Goal: Check status: Check status

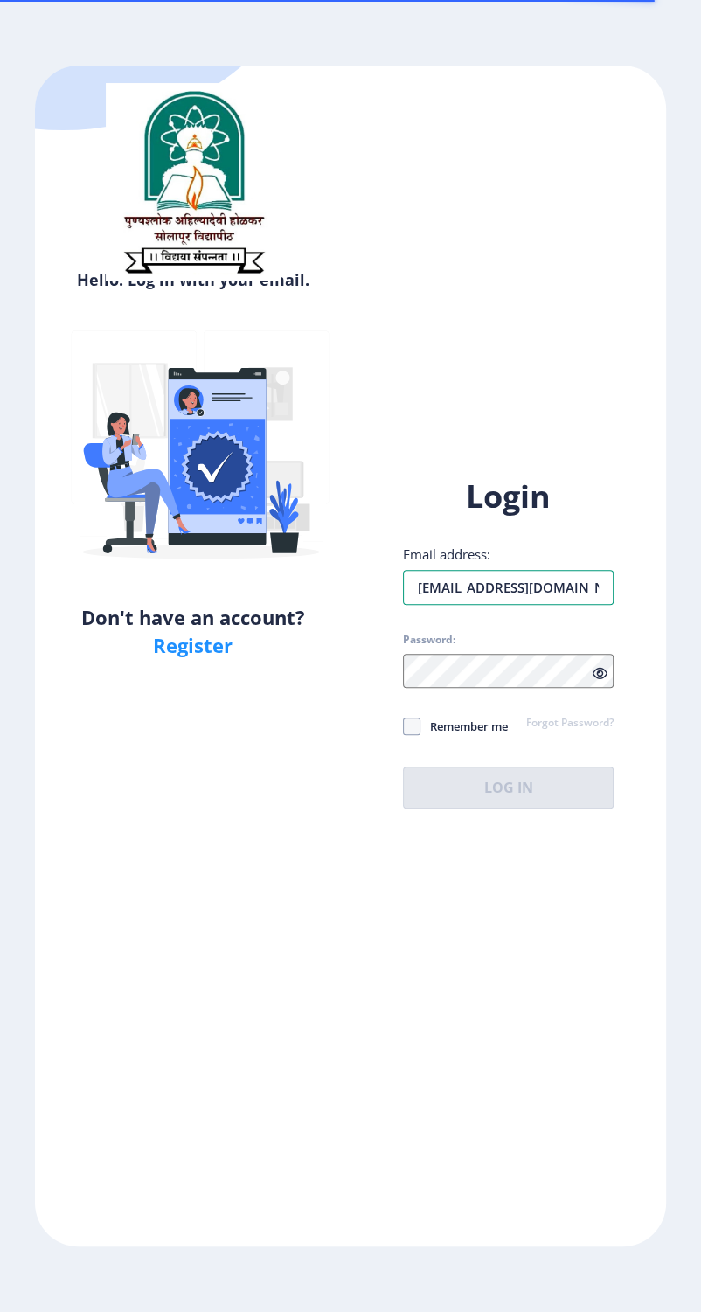
click at [530, 604] on input "[EMAIL_ADDRESS][DOMAIN_NAME]" at bounding box center [508, 587] width 211 height 35
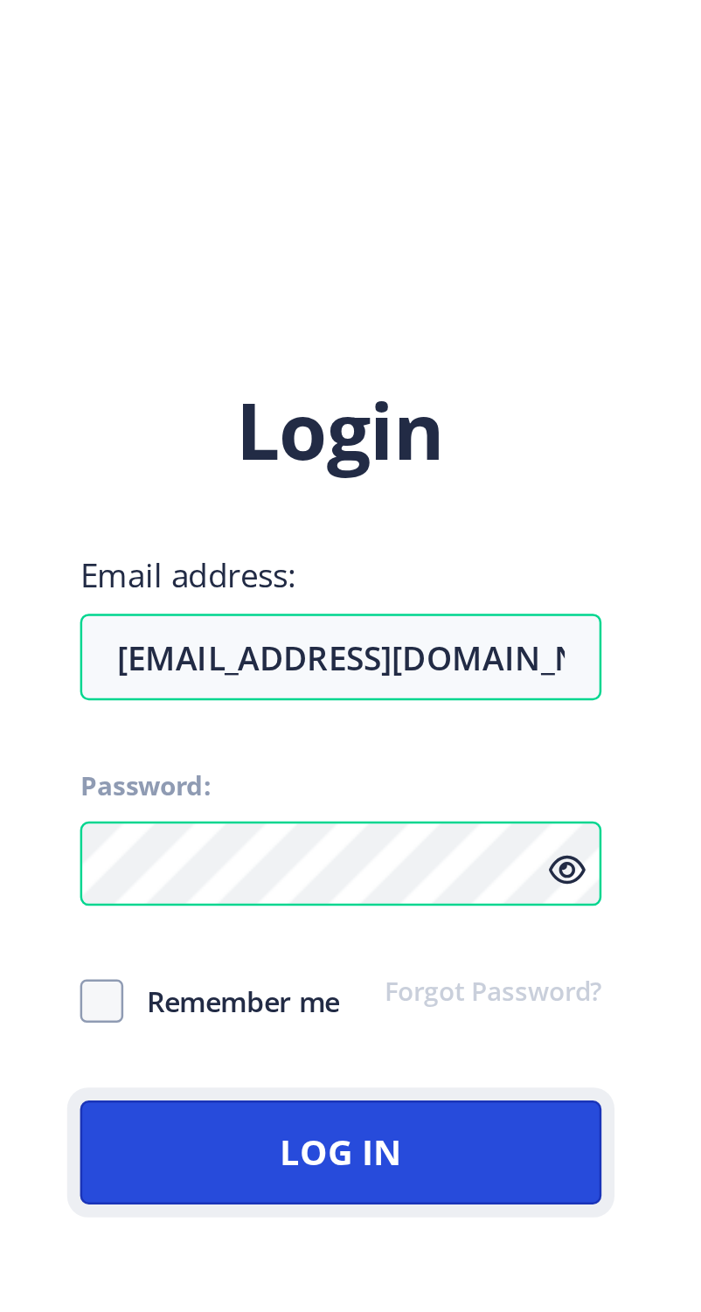
click at [551, 802] on button "Log In" at bounding box center [508, 787] width 211 height 42
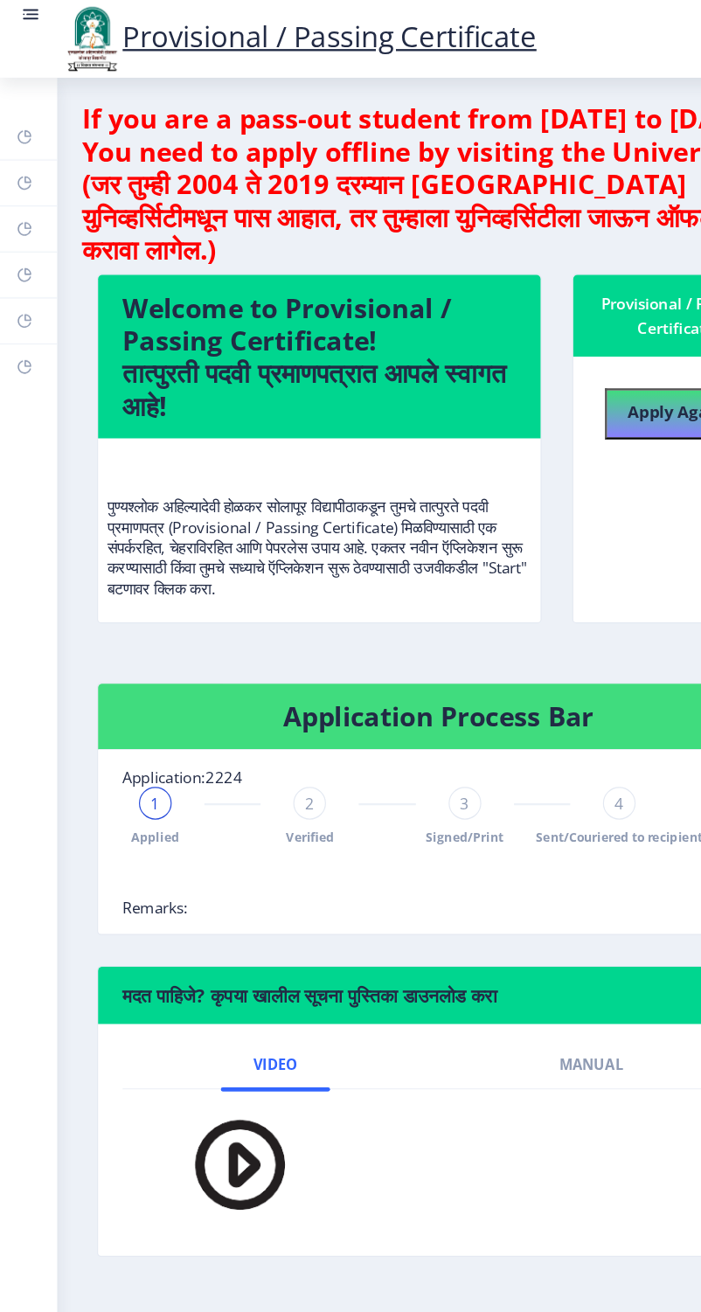
click at [29, 21] on rect at bounding box center [25, 11] width 17 height 17
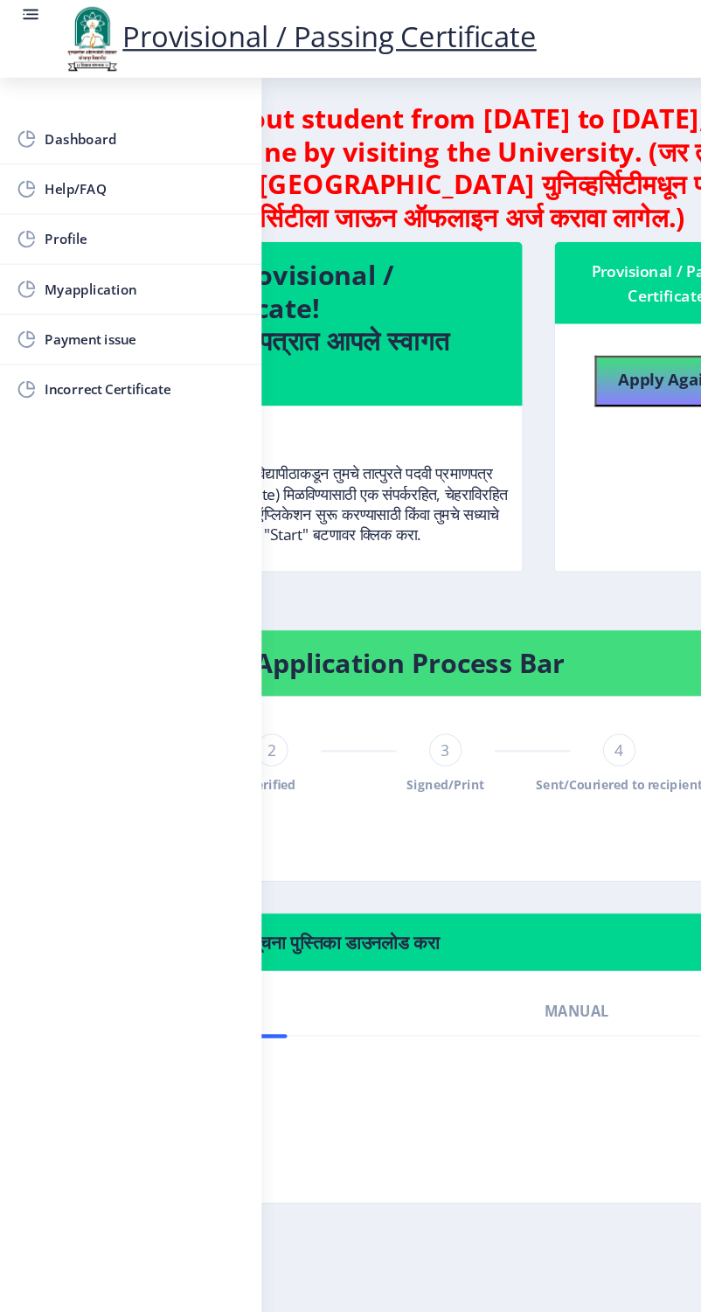
click at [41, 239] on span "Myapplication" at bounding box center [123, 247] width 171 height 21
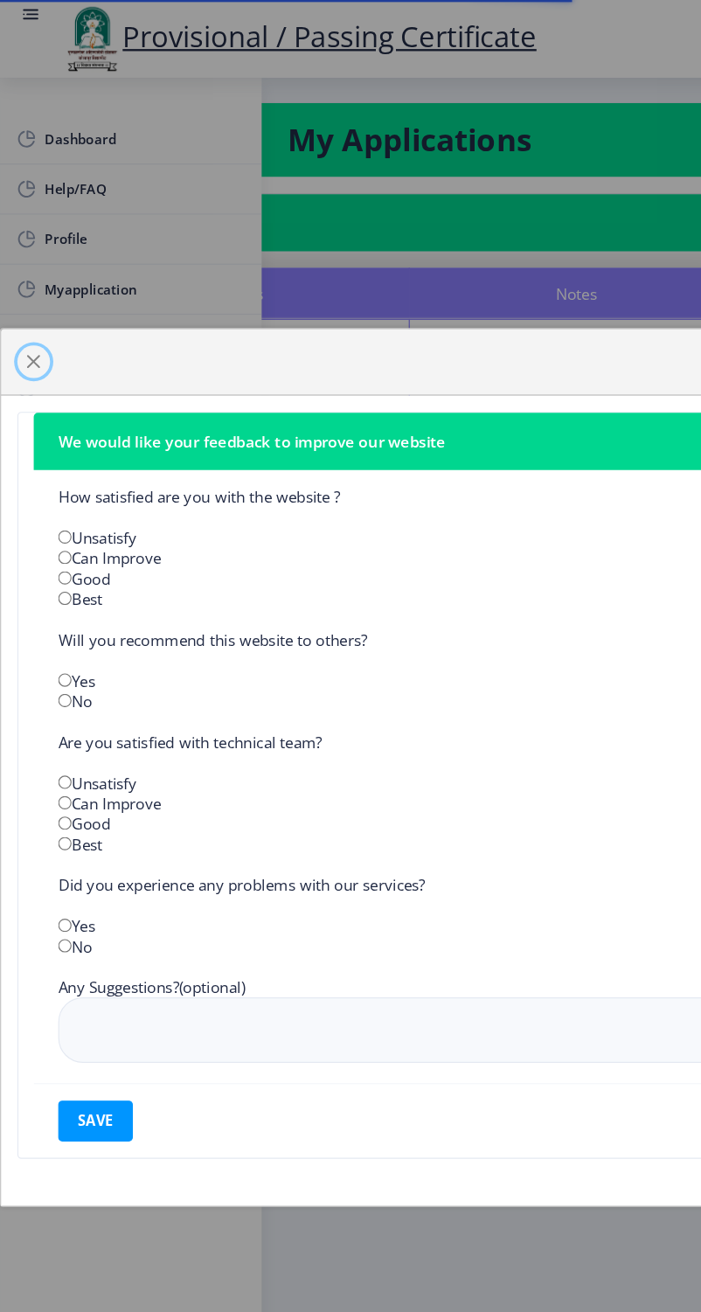
click at [36, 316] on span "button" at bounding box center [29, 309] width 14 height 14
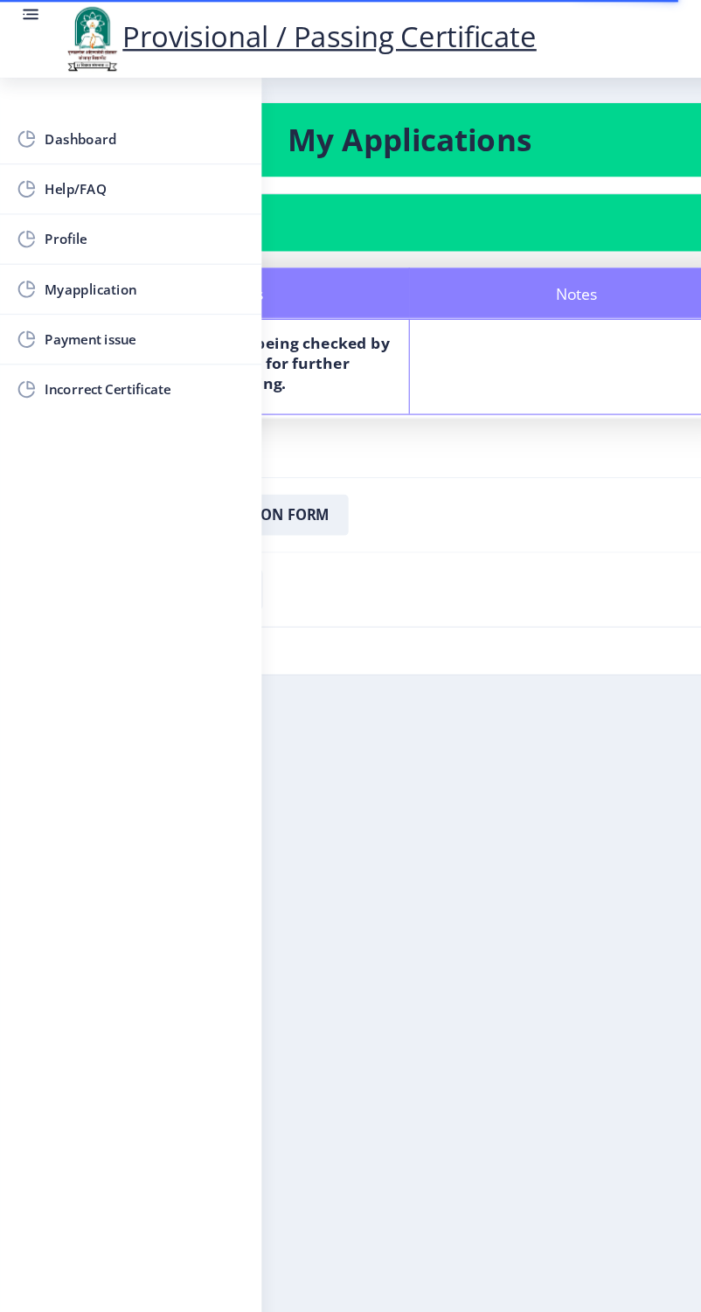
click at [35, 20] on rect at bounding box center [25, 11] width 17 height 17
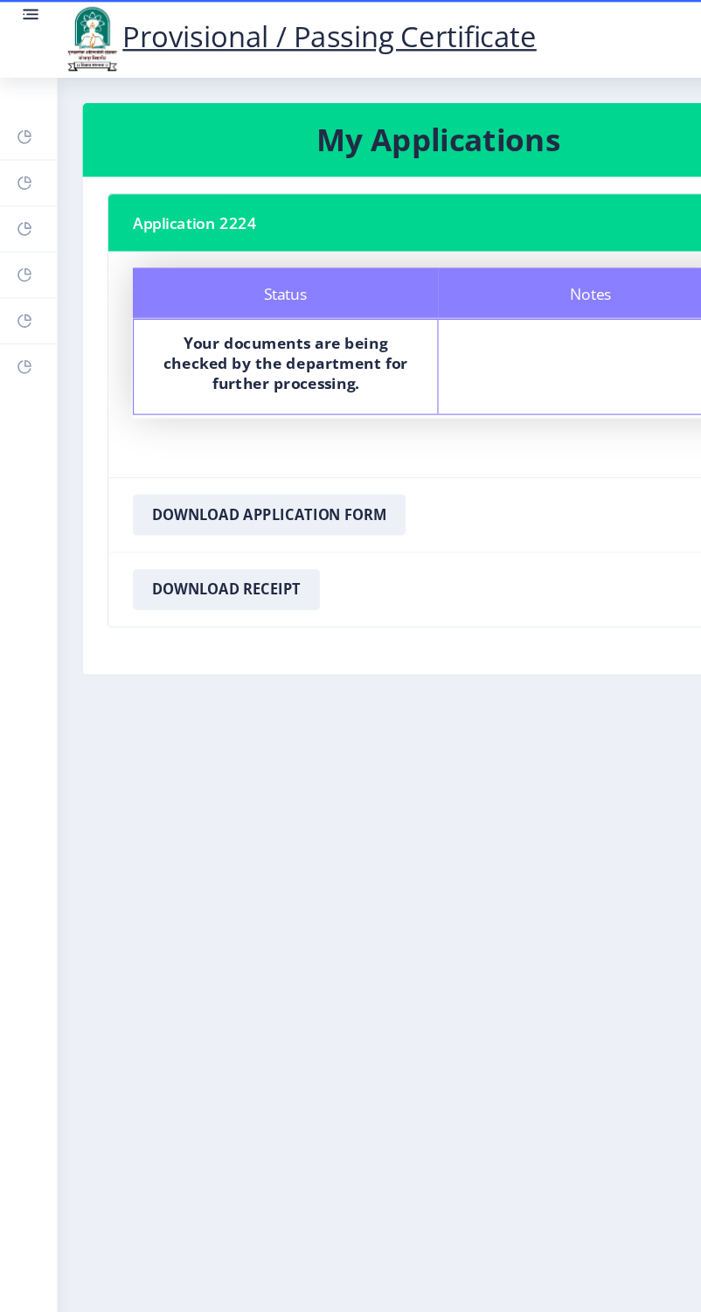
click at [28, 242] on rect at bounding box center [21, 235] width 14 height 14
click at [26, 268] on rect at bounding box center [21, 274] width 14 height 14
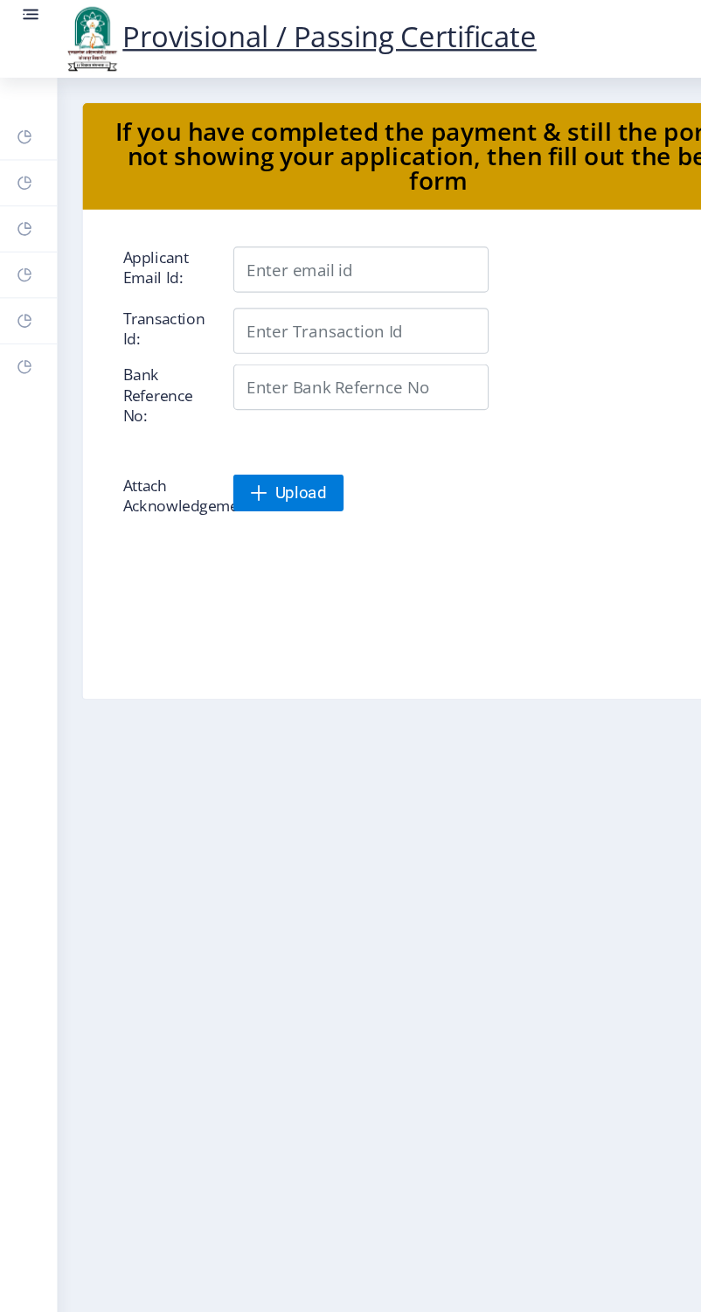
click at [33, 16] on rect at bounding box center [25, 11] width 17 height 17
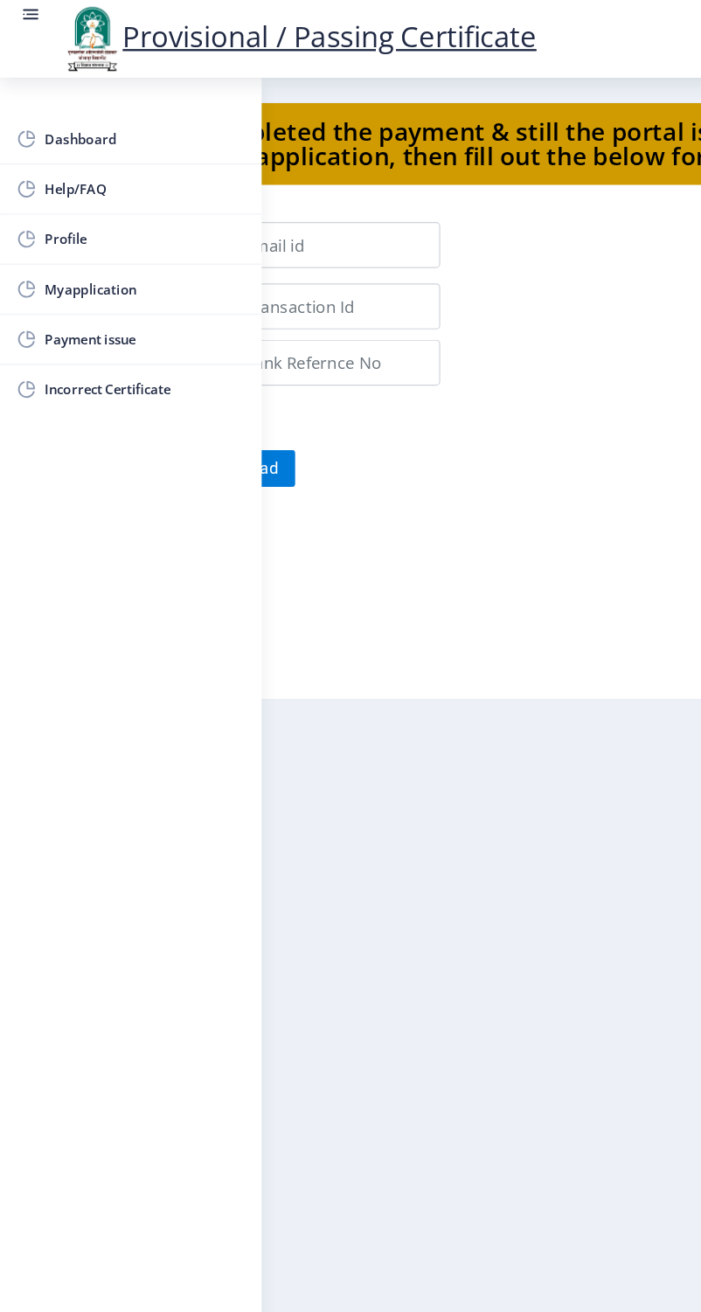
click at [38, 113] on span "Dashboard" at bounding box center [123, 118] width 171 height 21
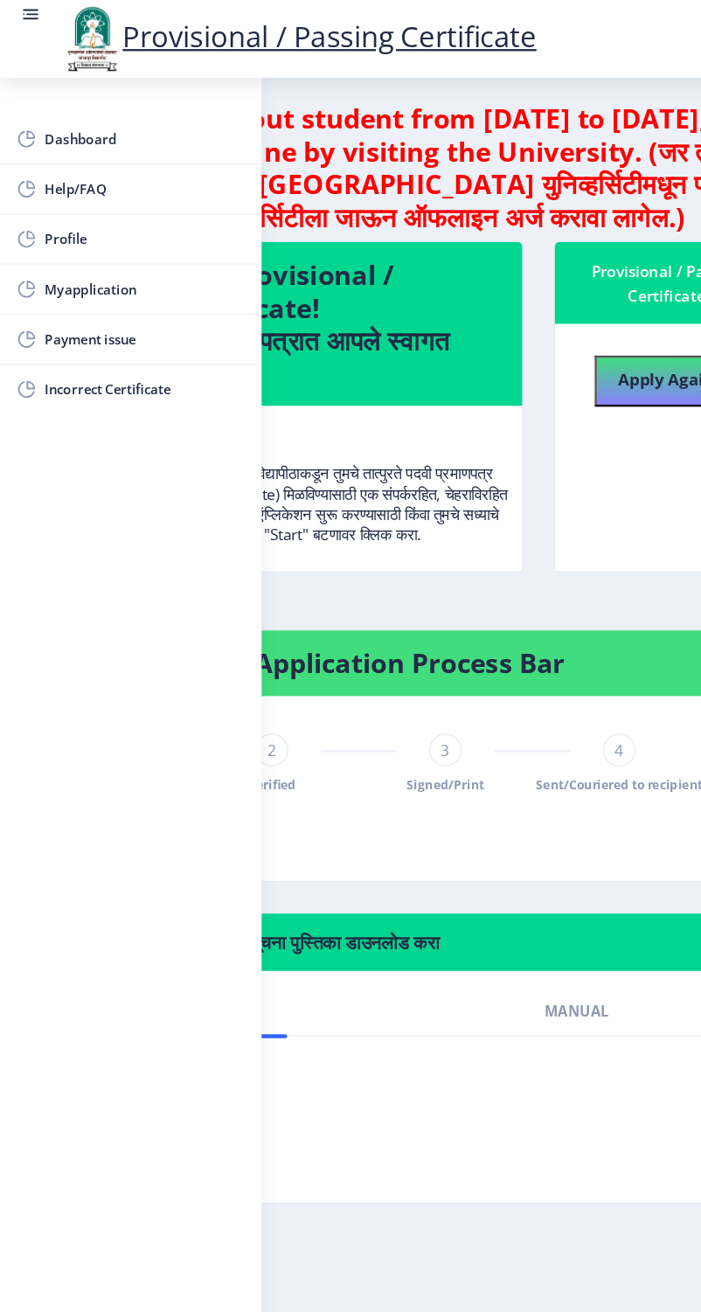
click at [35, 21] on rect at bounding box center [25, 11] width 17 height 17
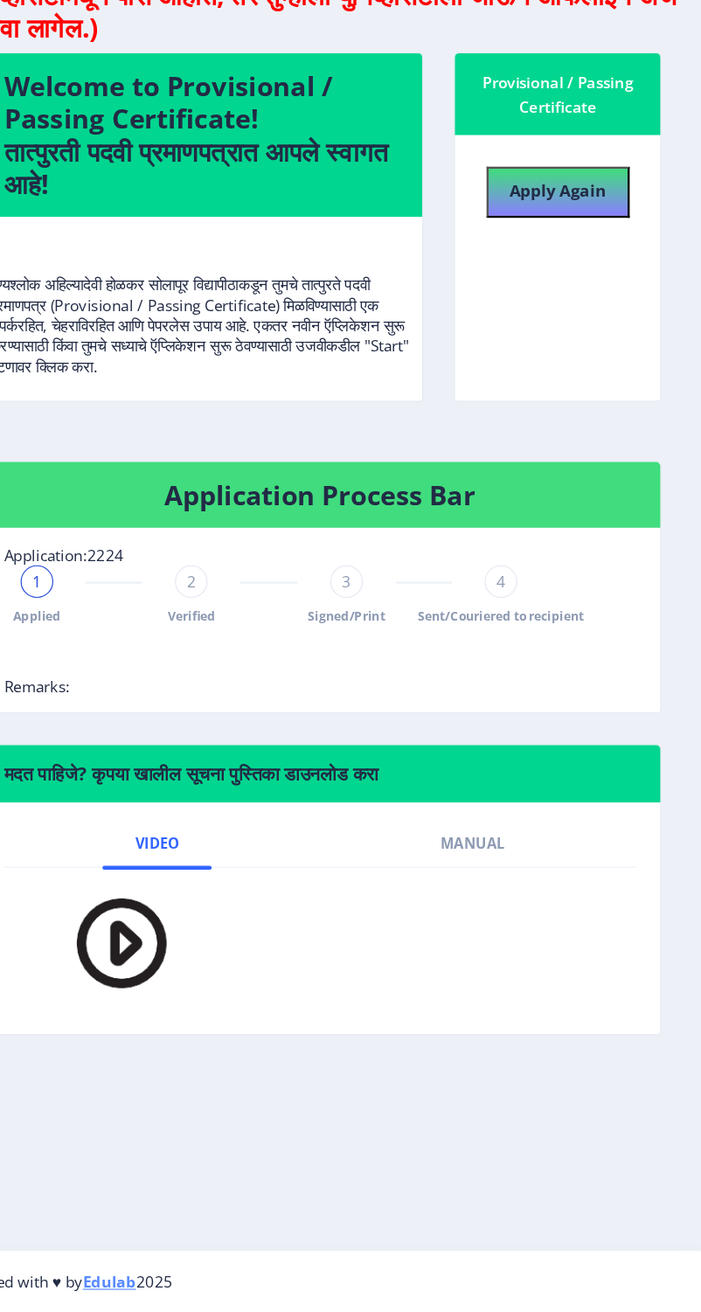
click at [533, 678] on span "4" at bounding box center [529, 686] width 8 height 17
click at [526, 678] on span "4" at bounding box center [529, 686] width 8 height 17
click at [394, 678] on span "3" at bounding box center [397, 686] width 8 height 17
click at [261, 678] on span "2" at bounding box center [265, 686] width 8 height 17
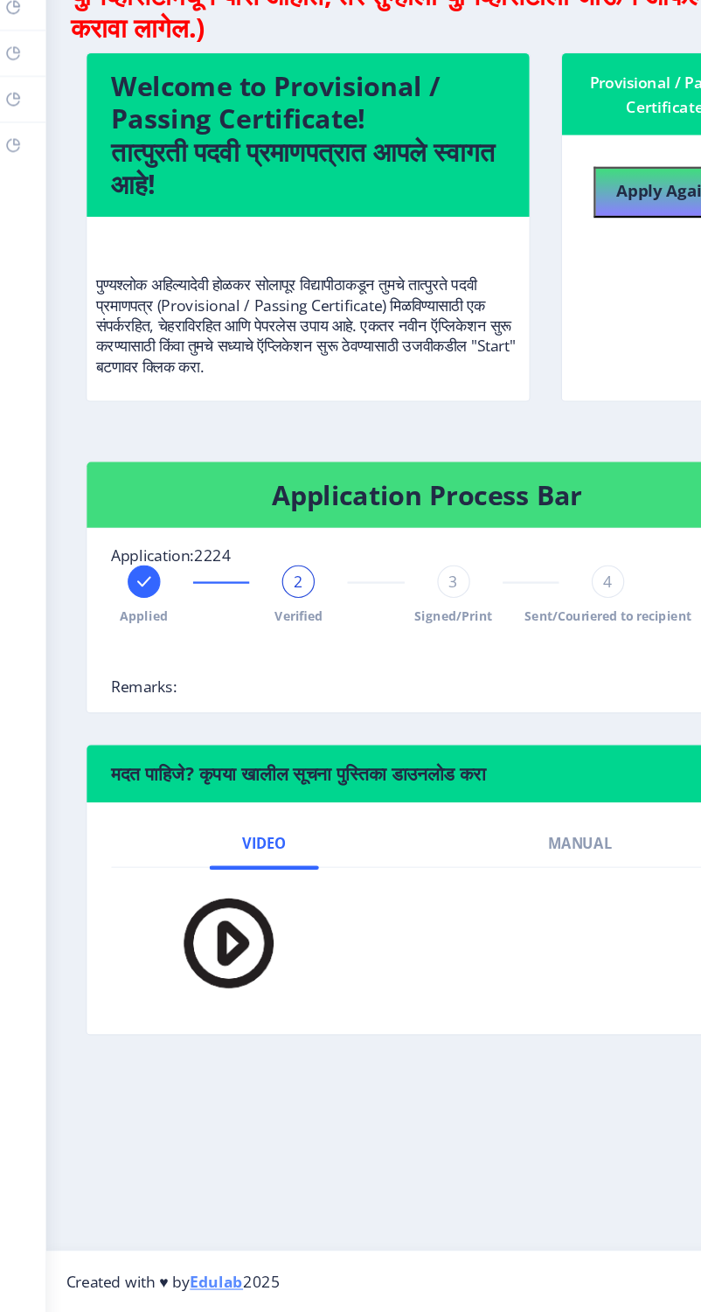
click at [398, 678] on span "3" at bounding box center [397, 686] width 8 height 17
click at [401, 678] on span "3" at bounding box center [397, 686] width 8 height 17
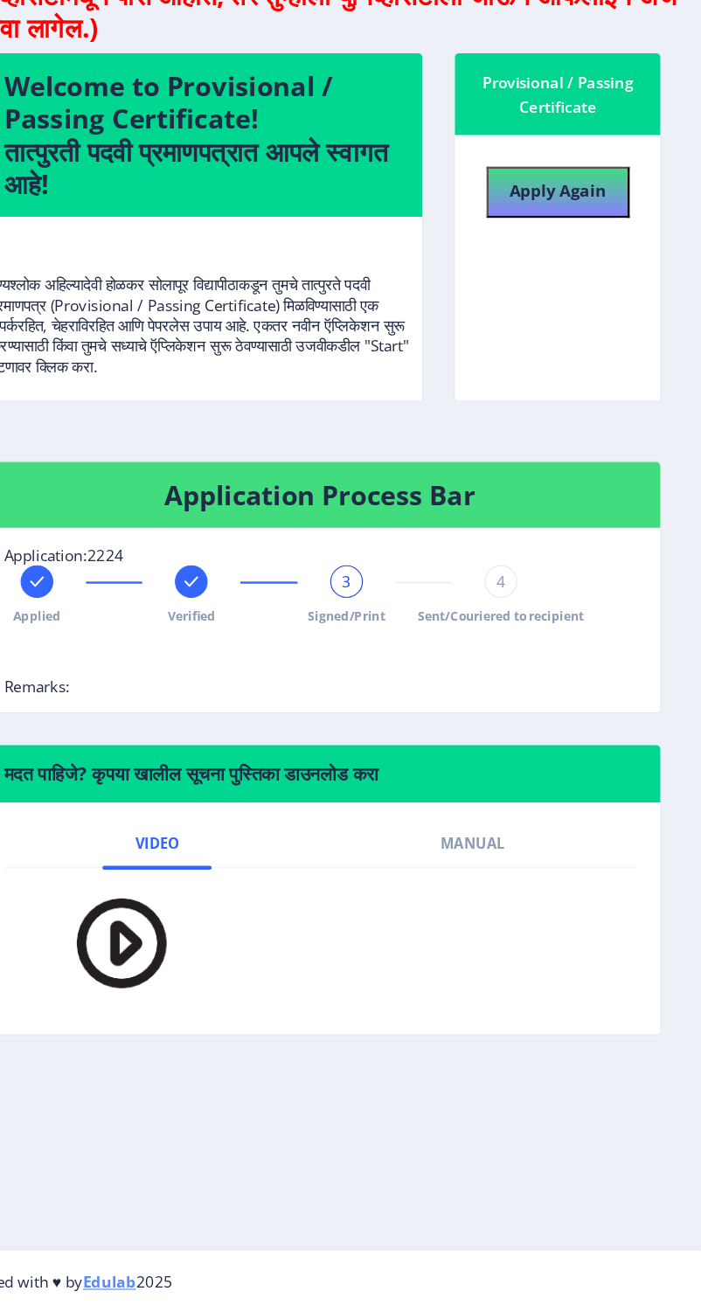
click at [544, 673] on div "4" at bounding box center [530, 687] width 28 height 28
click at [600, 709] on span "Sent/Couriered to recipient" at bounding box center [529, 716] width 142 height 15
click at [574, 709] on span "Sent/Couriered to recipient" at bounding box center [529, 716] width 142 height 15
click at [600, 709] on span "Sent/Couriered to recipient" at bounding box center [529, 716] width 142 height 15
click at [627, 673] on div "Applied Verified Signed/Print 4 Sent/Couriered to recipient" at bounding box center [375, 720] width 540 height 94
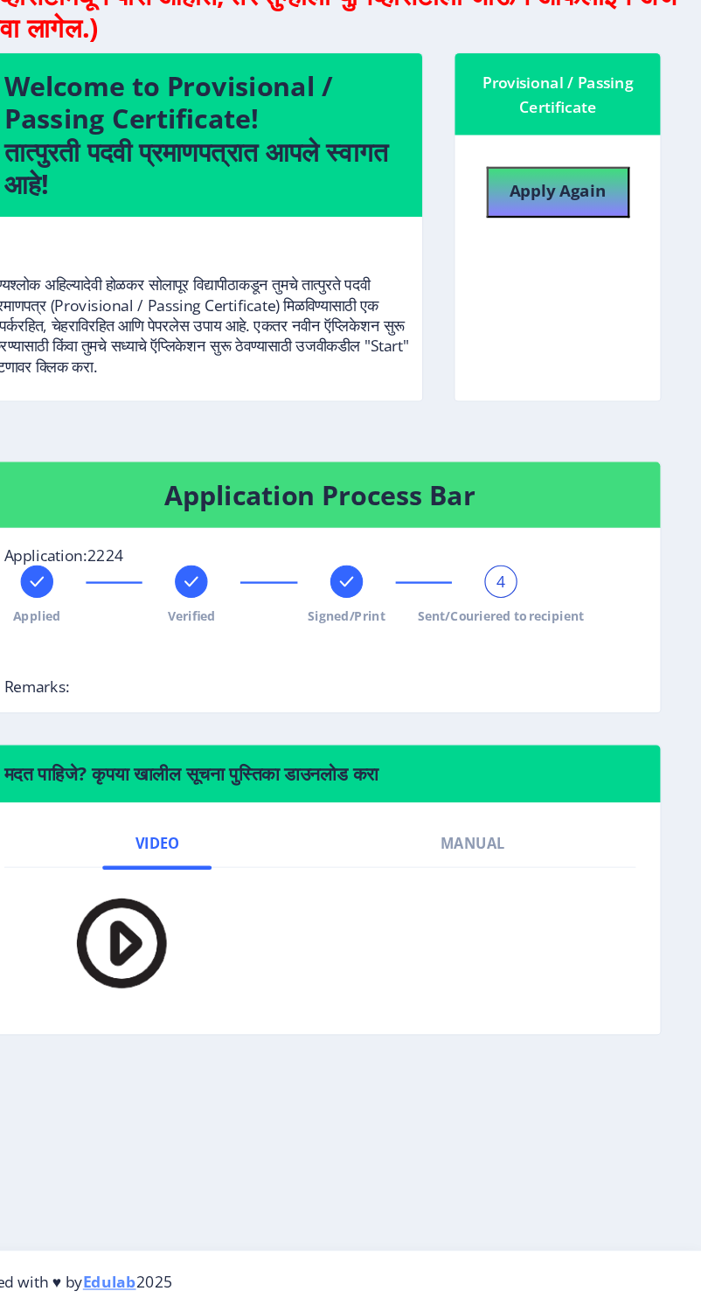
click at [388, 673] on div at bounding box center [398, 687] width 28 height 28
click at [396, 678] on span "3" at bounding box center [397, 686] width 8 height 17
click at [412, 673] on div "3" at bounding box center [398, 687] width 28 height 28
click at [395, 673] on div "3" at bounding box center [398, 687] width 28 height 28
click at [538, 696] on rect at bounding box center [529, 686] width 17 height 17
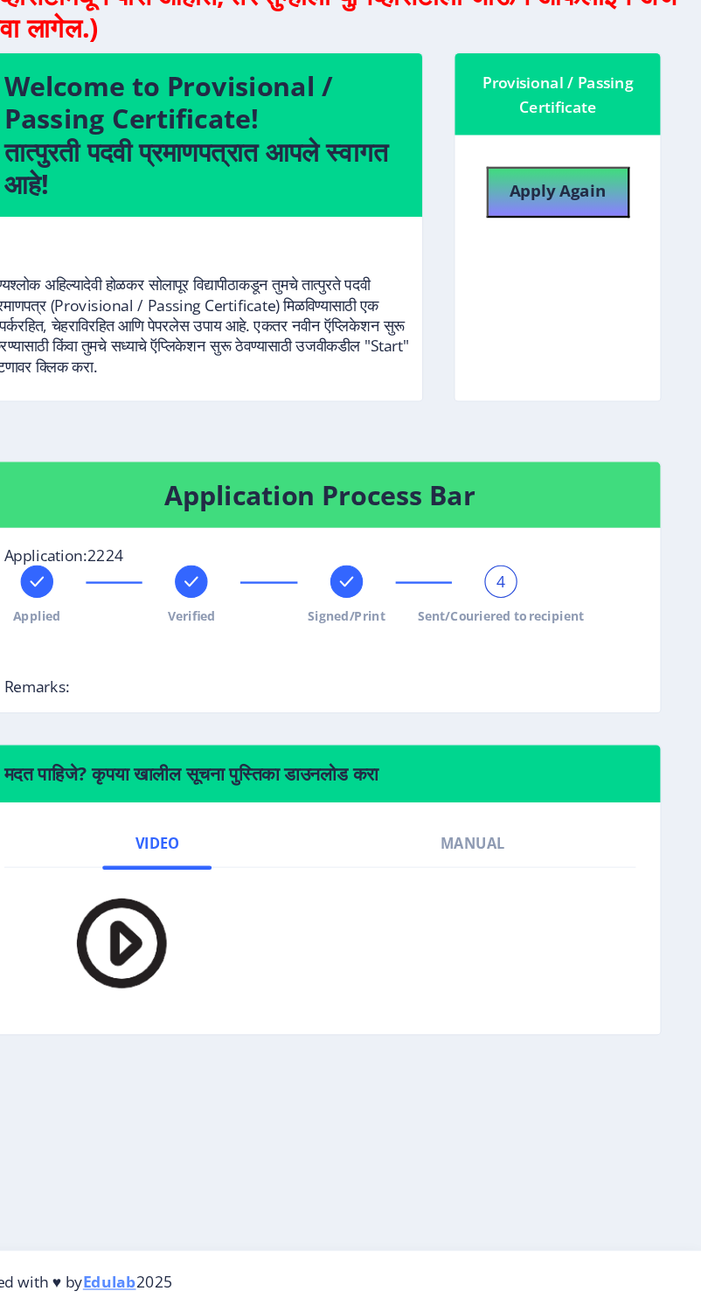
click at [392, 682] on icon at bounding box center [396, 686] width 11 height 9
click at [274, 696] on rect at bounding box center [264, 686] width 17 height 17
click at [131, 678] on rect at bounding box center [132, 686] width 17 height 17
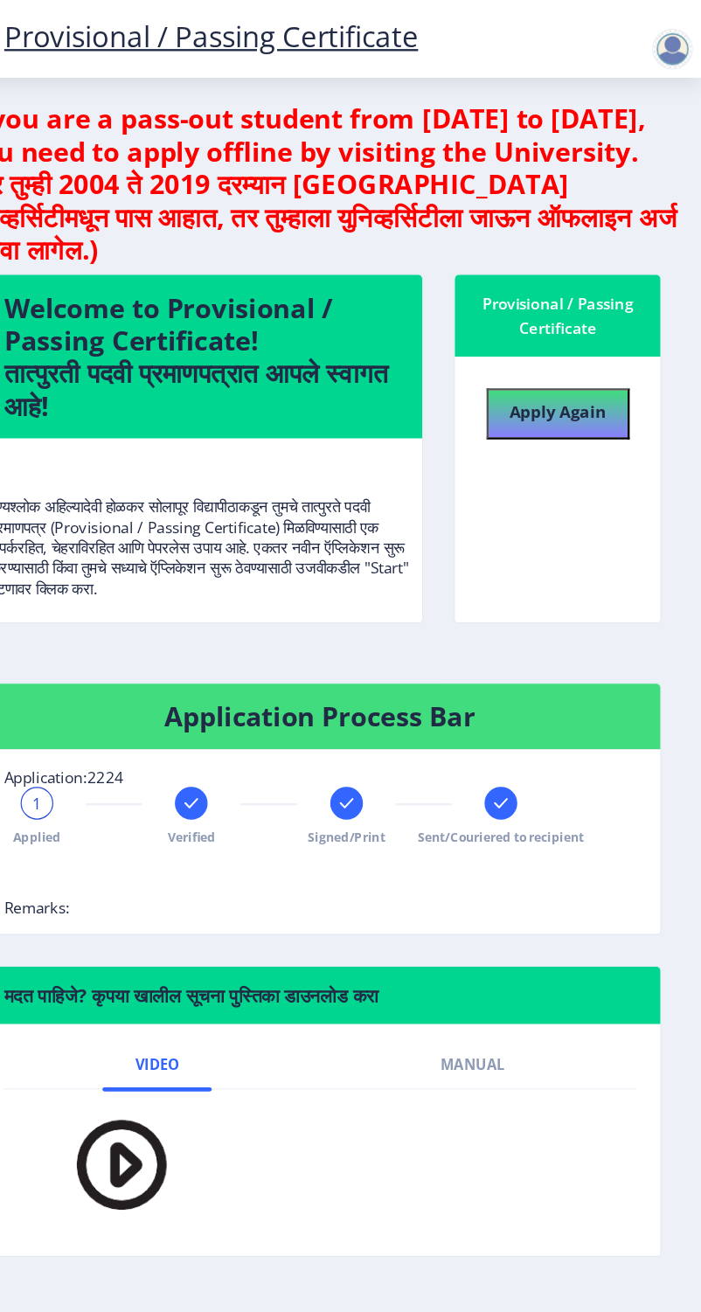
click at [673, 49] on div at bounding box center [676, 41] width 35 height 35
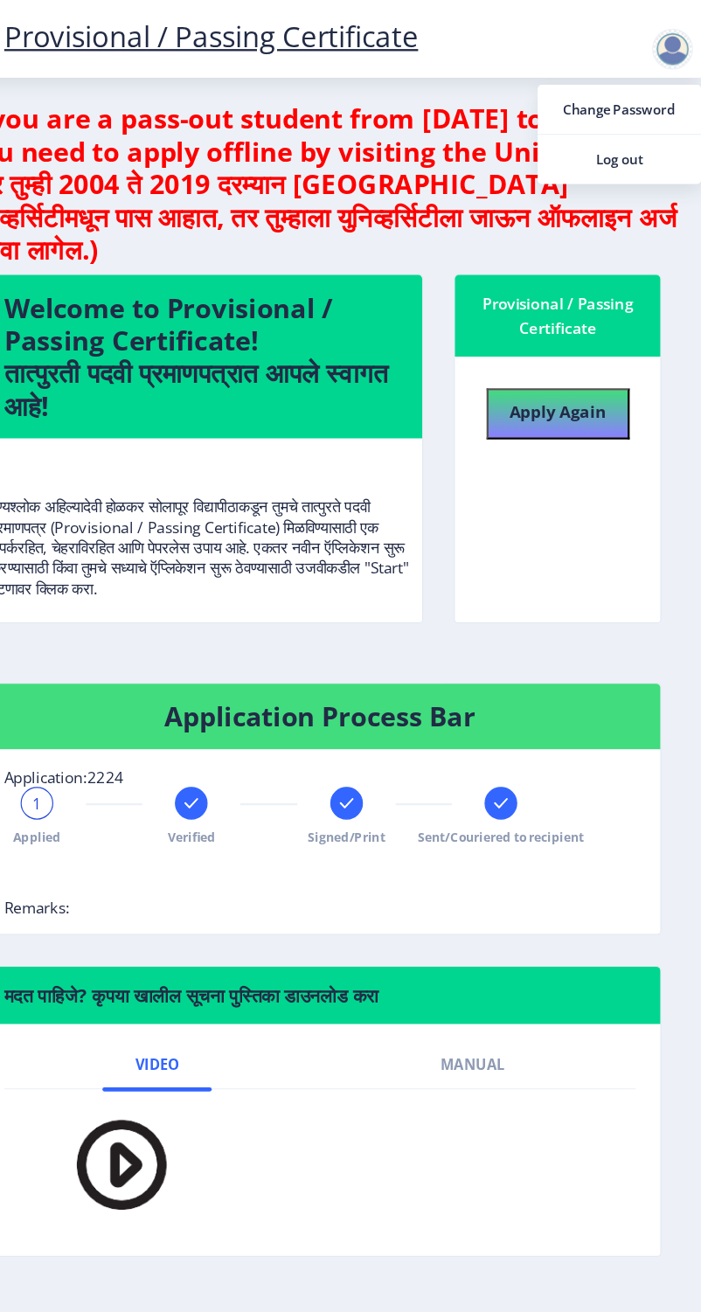
click at [651, 136] on span "Log out" at bounding box center [631, 136] width 112 height 21
